Goal: Navigation & Orientation: Find specific page/section

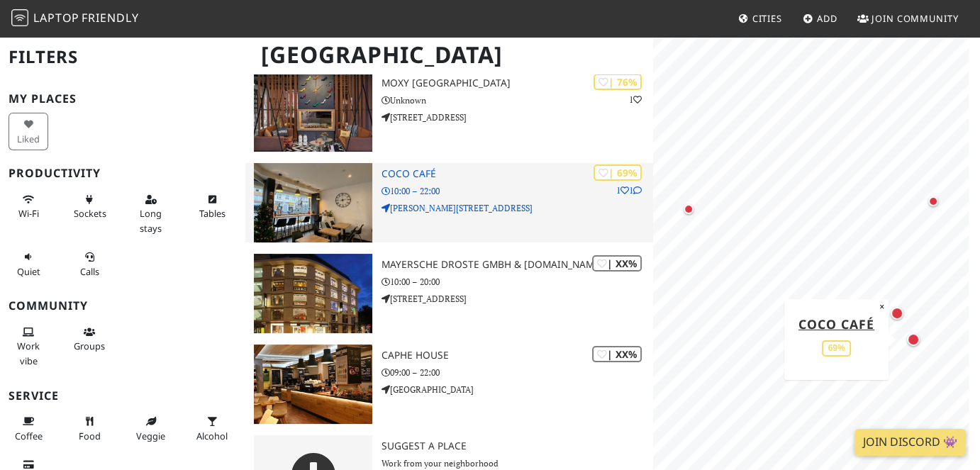
scroll to position [132, 0]
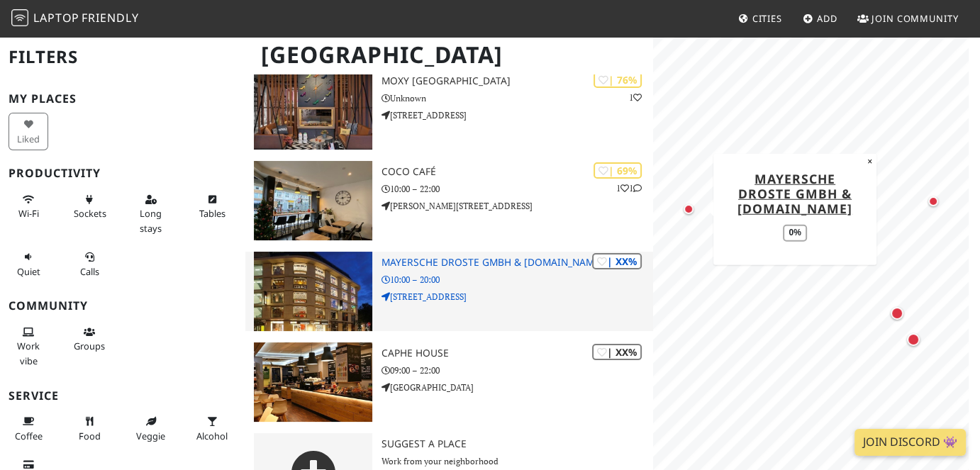
click at [436, 260] on h3 "Mayersche Droste GmbH & [DOMAIN_NAME]" at bounding box center [517, 263] width 272 height 12
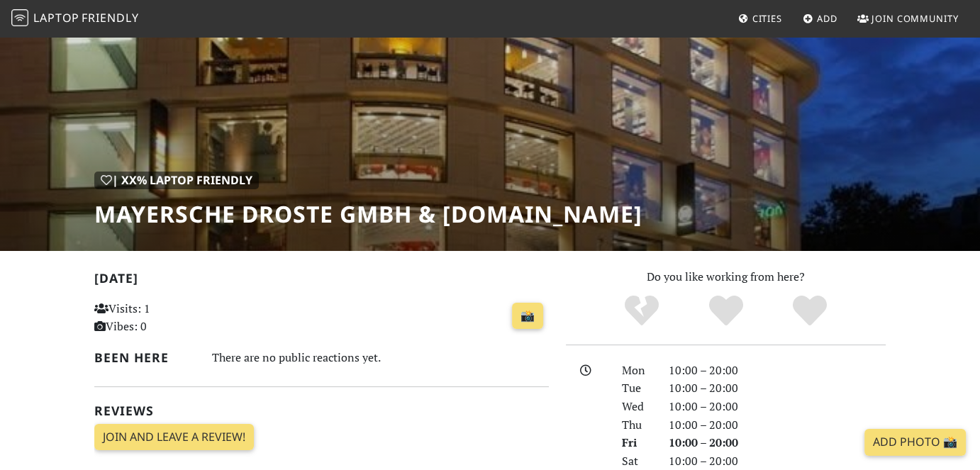
scroll to position [77, 0]
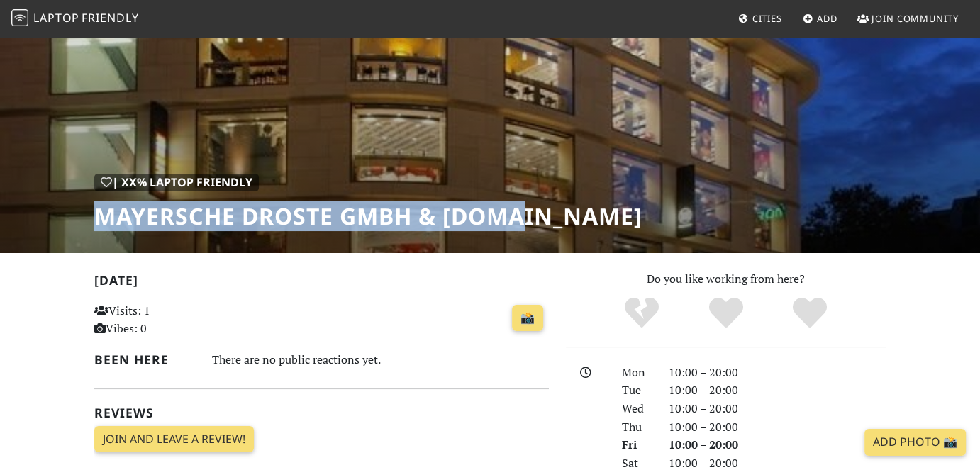
drag, startPoint x: 96, startPoint y: 217, endPoint x: 531, endPoint y: 207, distance: 435.0
click at [531, 207] on div "| XX% Laptop Friendly Mayersche Droste GmbH & [DOMAIN_NAME]" at bounding box center [490, 105] width 980 height 295
copy h1 "Mayersche Droste GmbH & [DOMAIN_NAME]"
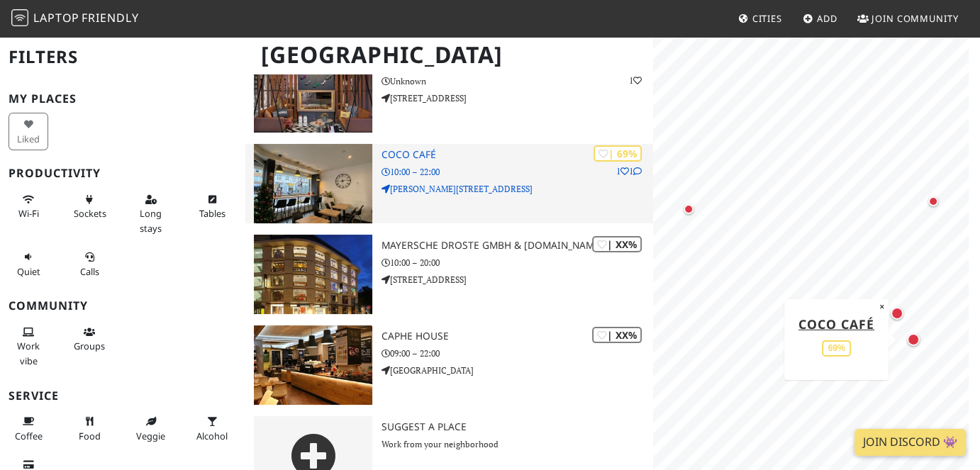
scroll to position [185, 0]
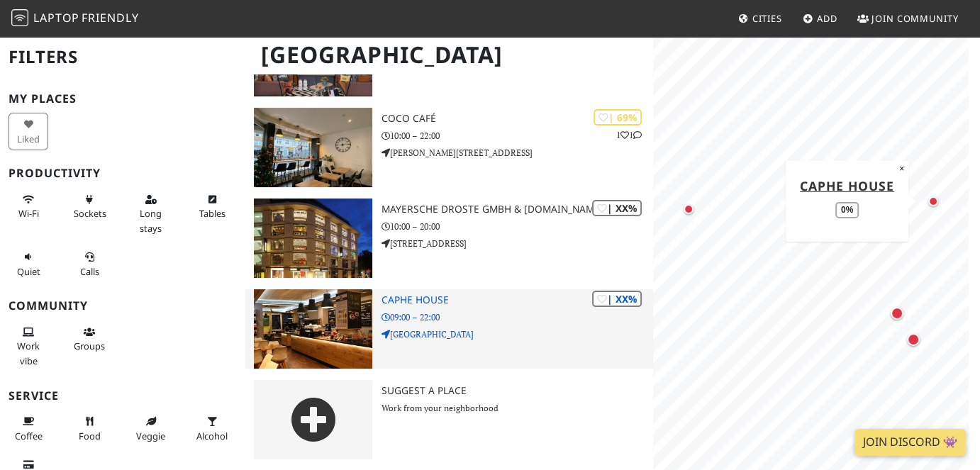
click at [414, 302] on h3 "Caphe House" at bounding box center [517, 300] width 272 height 12
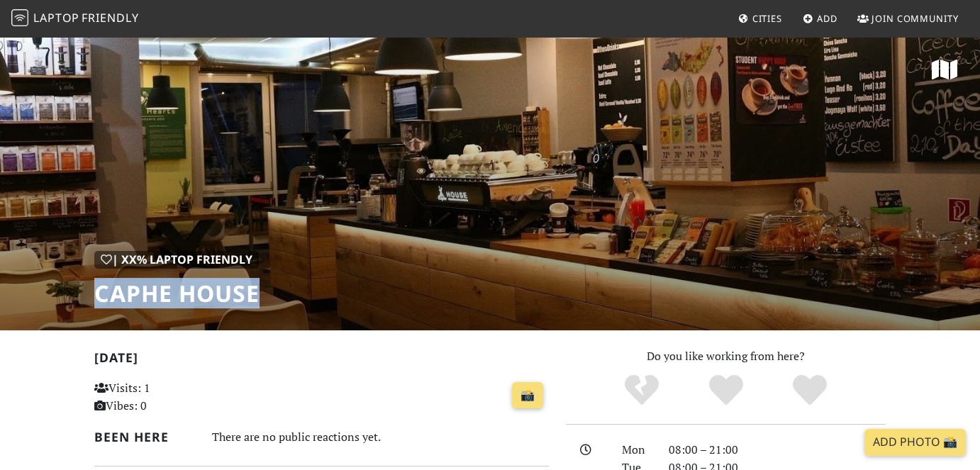
drag, startPoint x: 91, startPoint y: 286, endPoint x: 258, endPoint y: 287, distance: 166.7
click at [258, 287] on div "| XX% Laptop Friendly Caphe House" at bounding box center [490, 182] width 980 height 295
copy h1 "Caphe House"
